Goal: Task Accomplishment & Management: Manage account settings

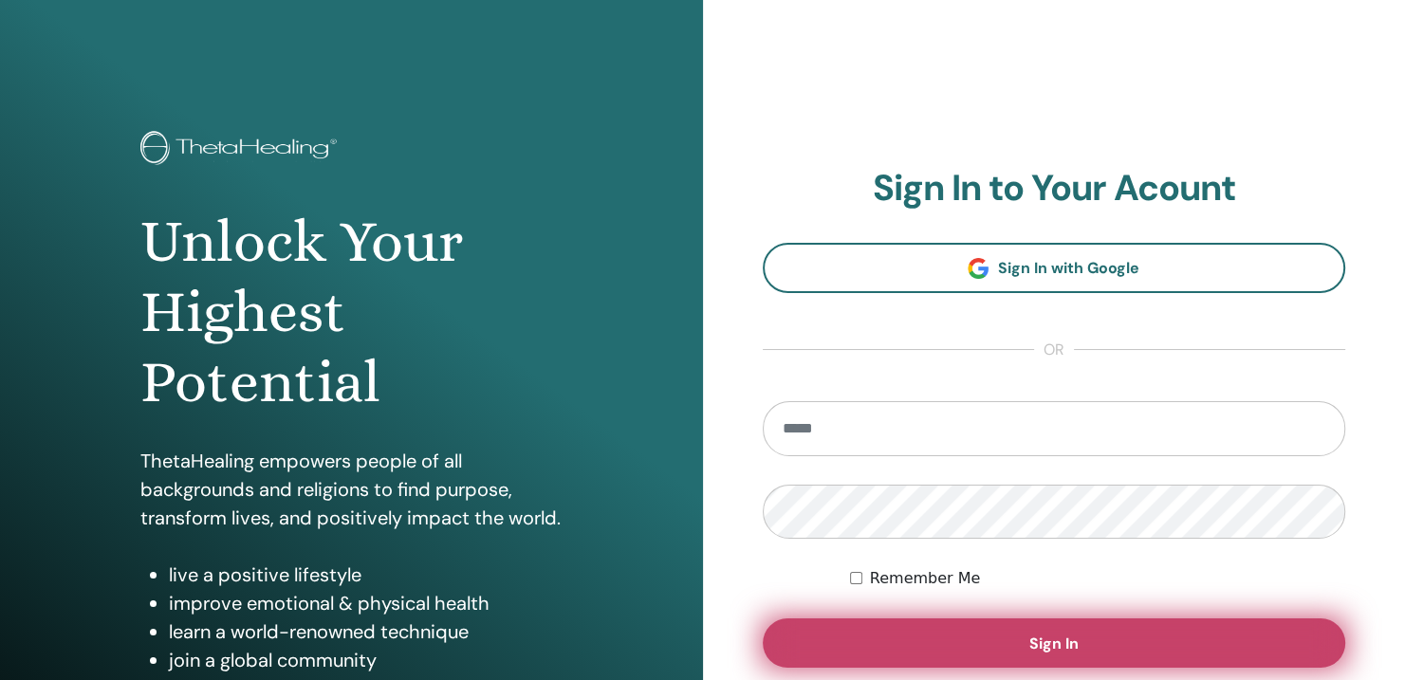
type input "**********"
click at [977, 648] on button "Sign In" at bounding box center [1054, 643] width 583 height 49
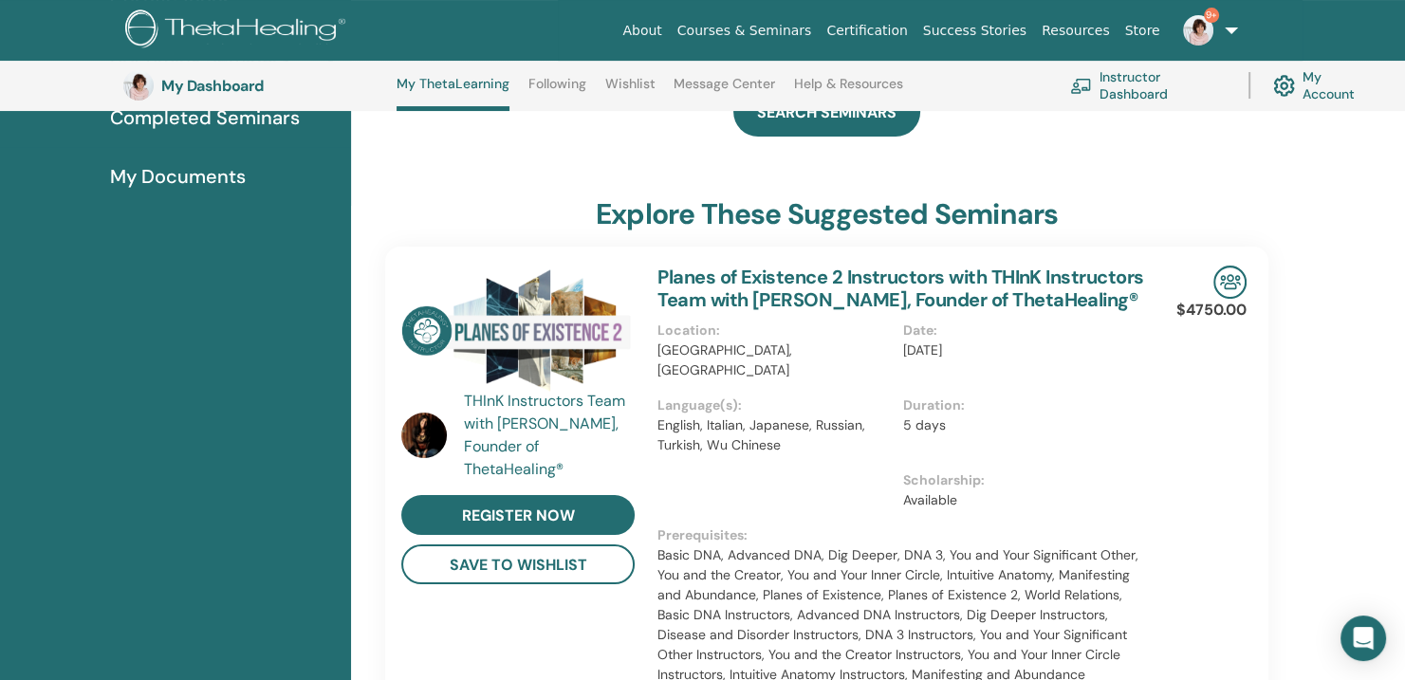
scroll to position [271, 0]
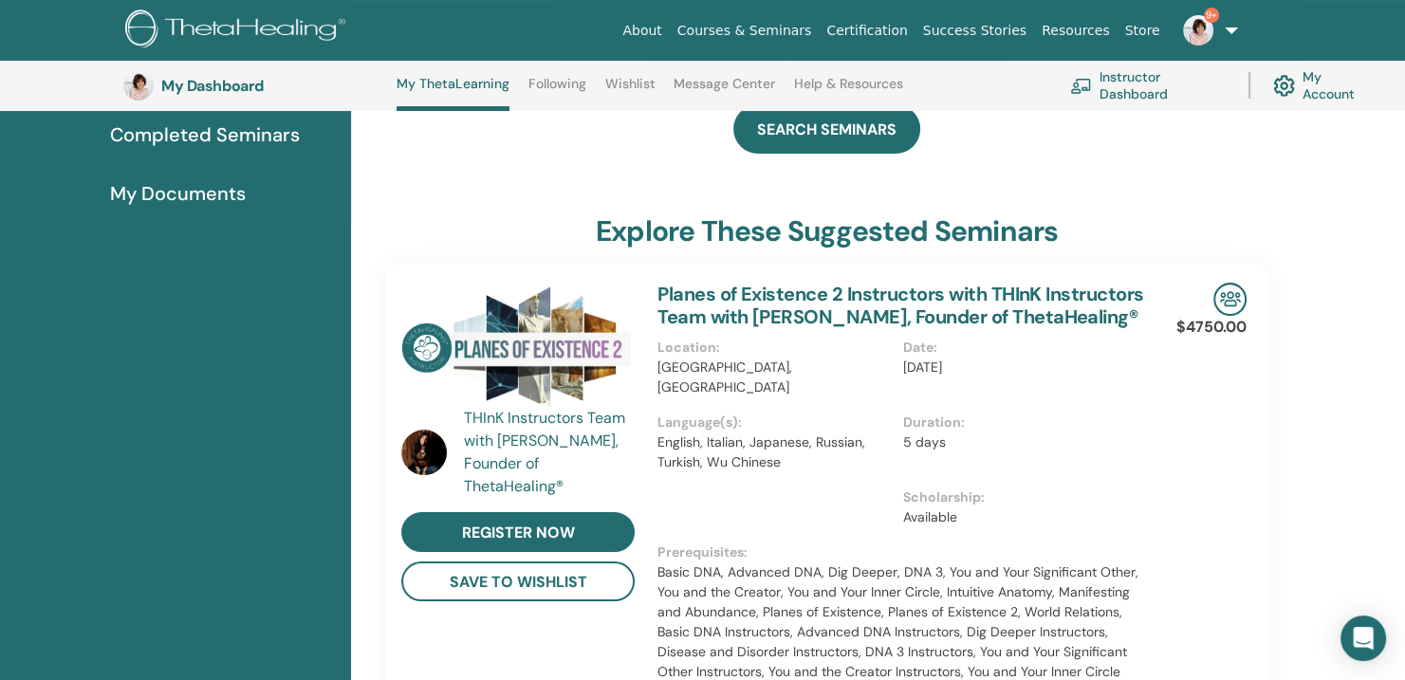
click at [1125, 92] on link "Instructor Dashboard" at bounding box center [1148, 86] width 156 height 42
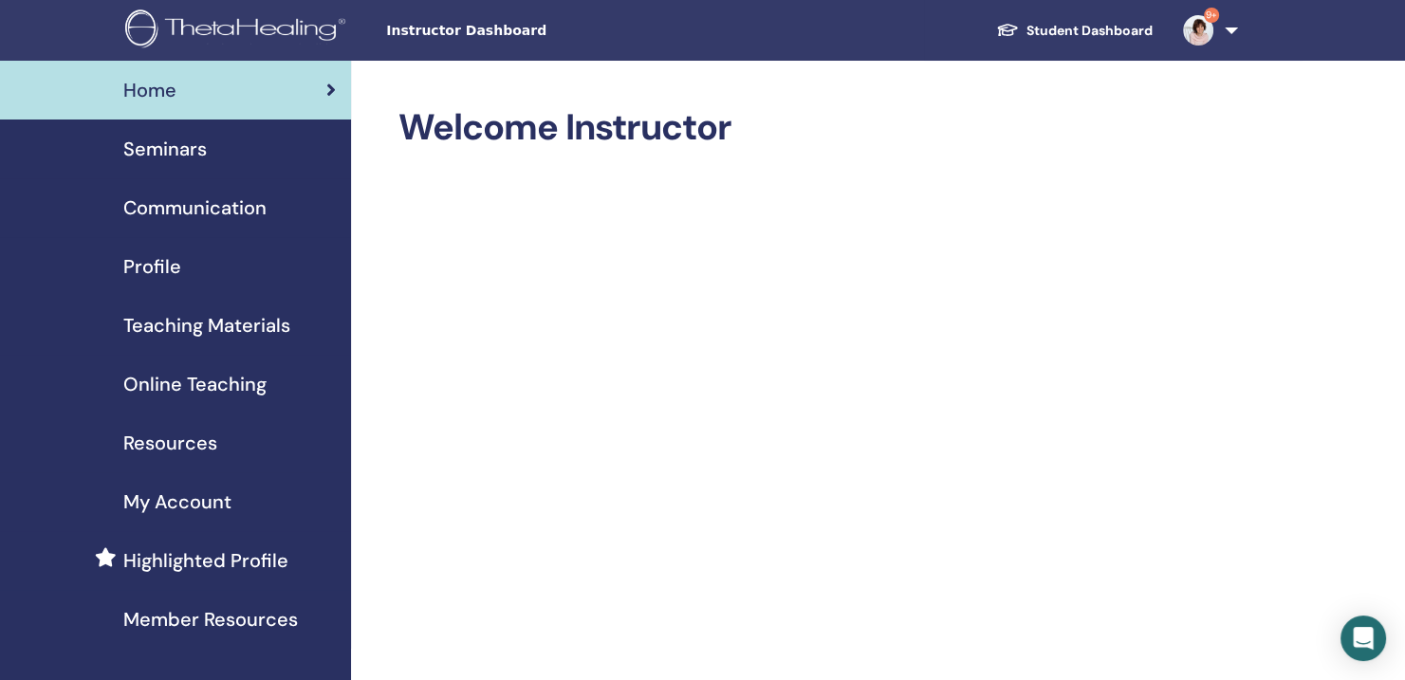
click at [178, 146] on span "Seminars" at bounding box center [164, 149] width 83 height 28
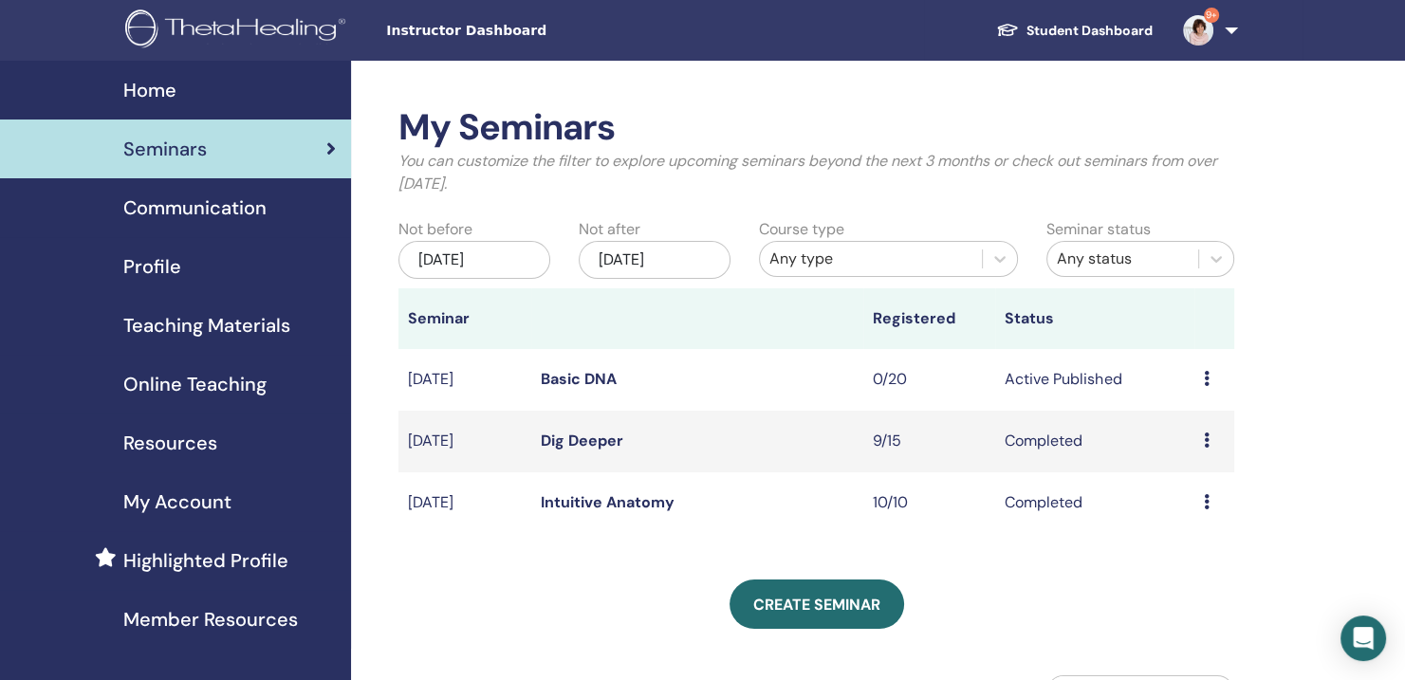
click at [585, 374] on link "Basic DNA" at bounding box center [579, 379] width 76 height 20
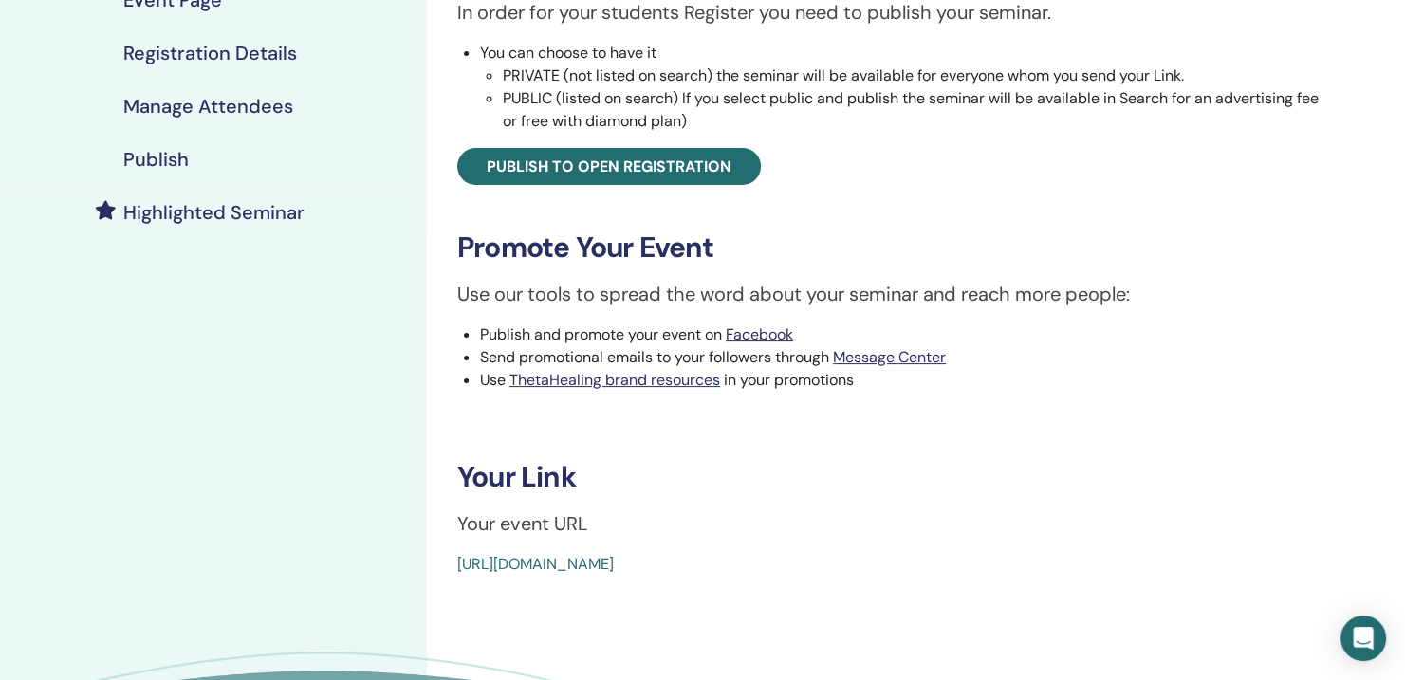
scroll to position [360, 0]
drag, startPoint x: 444, startPoint y: 556, endPoint x: 887, endPoint y: 597, distance: 444.9
click at [887, 597] on div "Basic DNA Event Type In-Person Event Status Active Published Registrations 0/20…" at bounding box center [895, 270] width 936 height 1139
copy link "https://www.thetahealing.com/seminar-377747-details.html"
click at [875, 574] on div at bounding box center [875, 574] width 0 height 0
